Goal: Navigation & Orientation: Go to known website

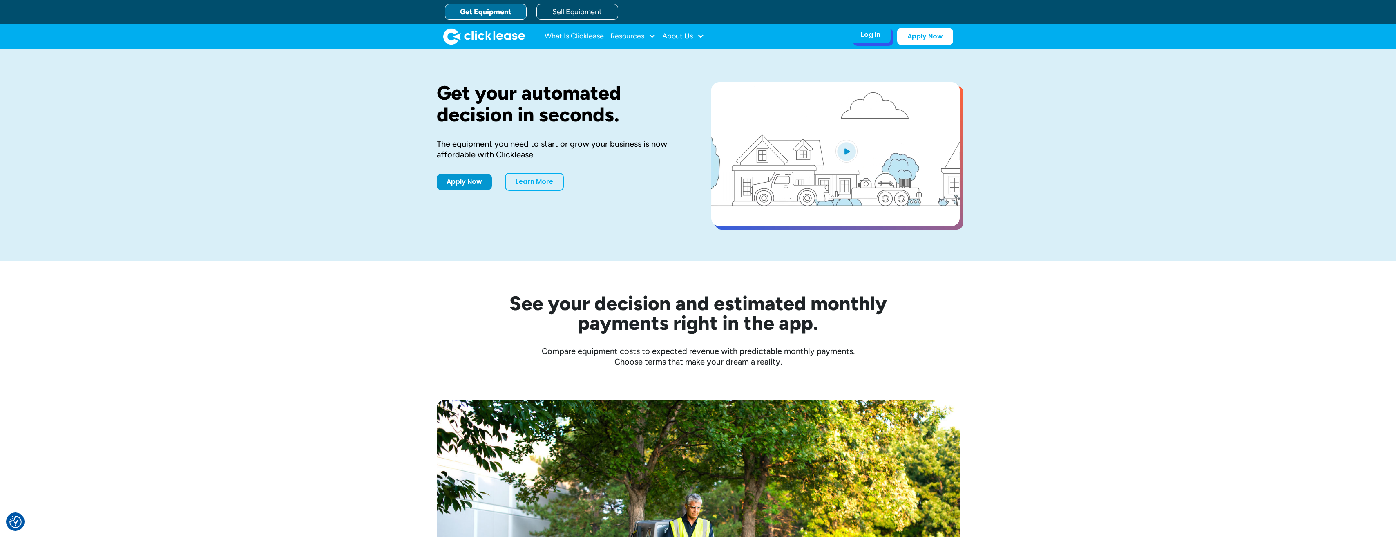
click at [872, 29] on div "Log In Account login I use Clicklease to get my equipment Partner Portal I offe…" at bounding box center [871, 34] width 40 height 17
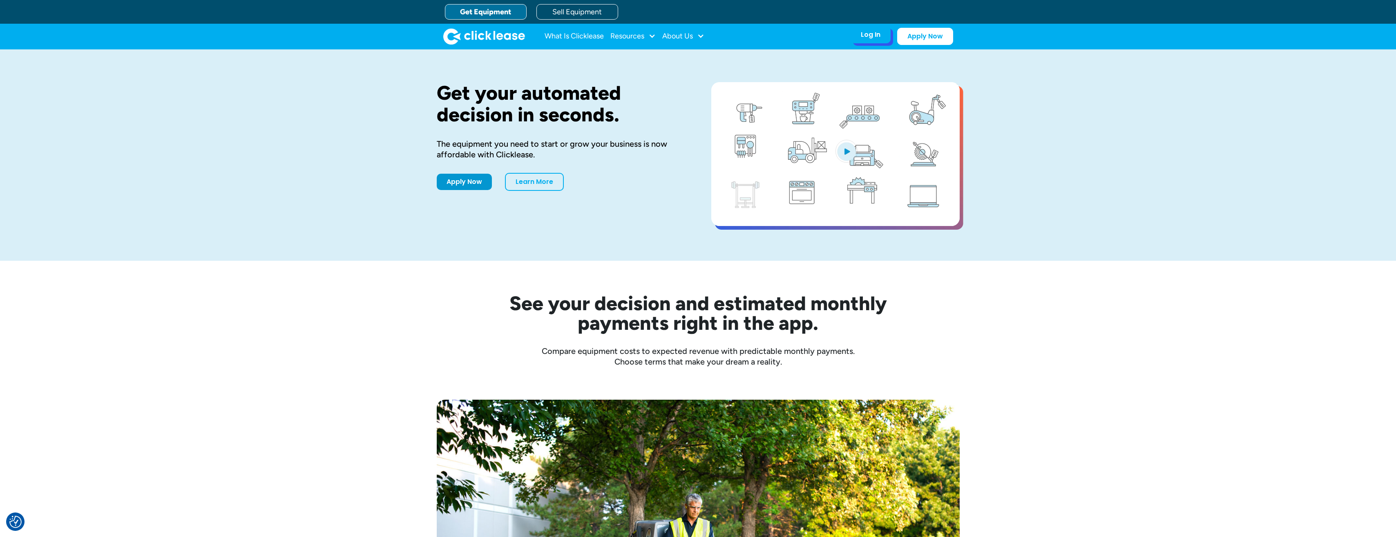
click at [872, 34] on div "Log In" at bounding box center [871, 35] width 20 height 8
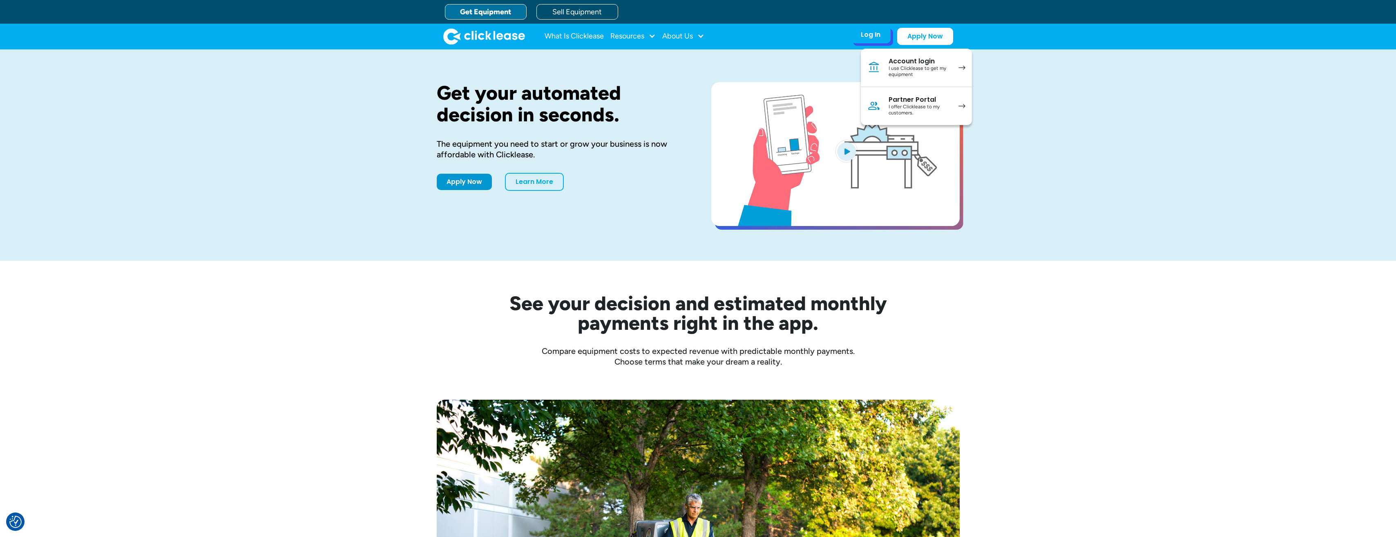
click at [946, 104] on div "I offer Clicklease to my customers." at bounding box center [920, 110] width 62 height 13
